Goal: Task Accomplishment & Management: Use online tool/utility

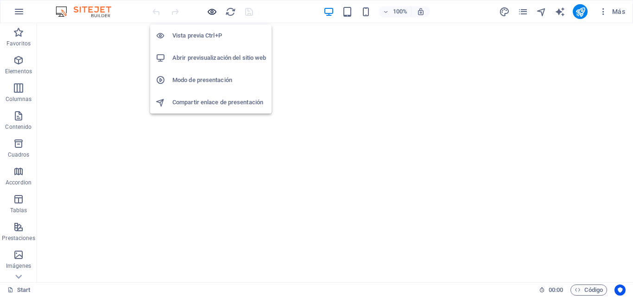
click at [207, 7] on icon "button" at bounding box center [212, 11] width 11 height 11
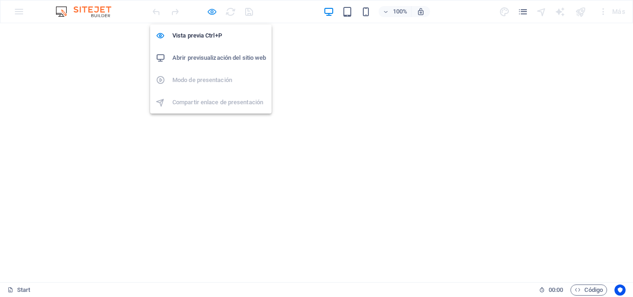
click at [211, 12] on icon "button" at bounding box center [212, 11] width 11 height 11
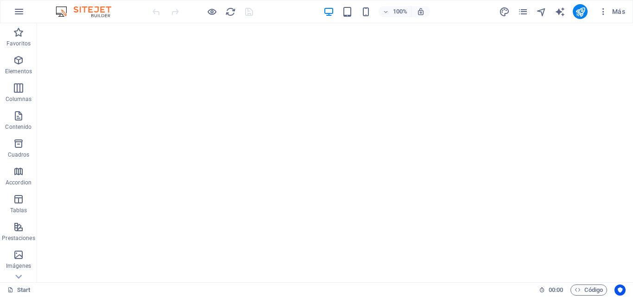
click at [284, 8] on div "100% Más" at bounding box center [390, 11] width 479 height 15
click at [581, 9] on icon "publish" at bounding box center [580, 11] width 11 height 11
click at [581, 10] on icon "publish" at bounding box center [580, 11] width 11 height 11
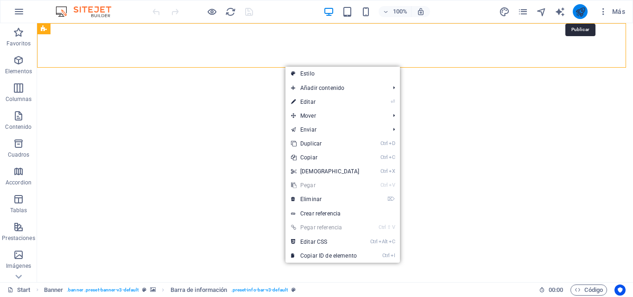
click at [580, 14] on icon "publish" at bounding box center [580, 11] width 11 height 11
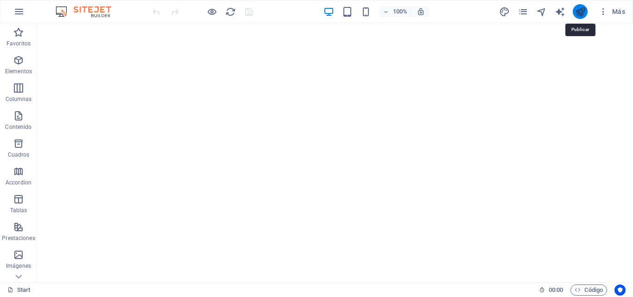
click at [580, 12] on icon "publish" at bounding box center [580, 11] width 11 height 11
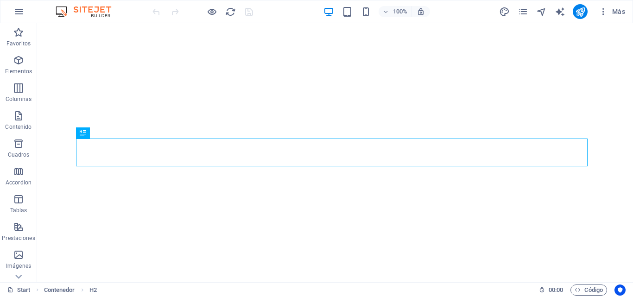
scroll to position [203, 0]
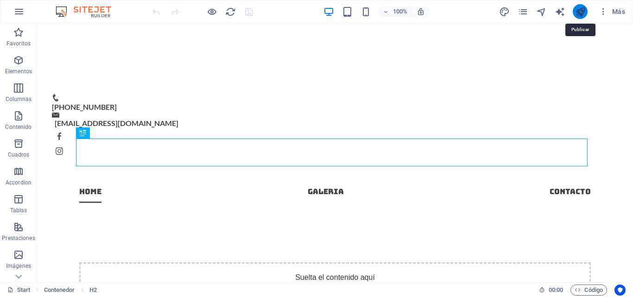
click at [581, 7] on icon "publish" at bounding box center [580, 11] width 11 height 11
